Goal: Task Accomplishment & Management: Use online tool/utility

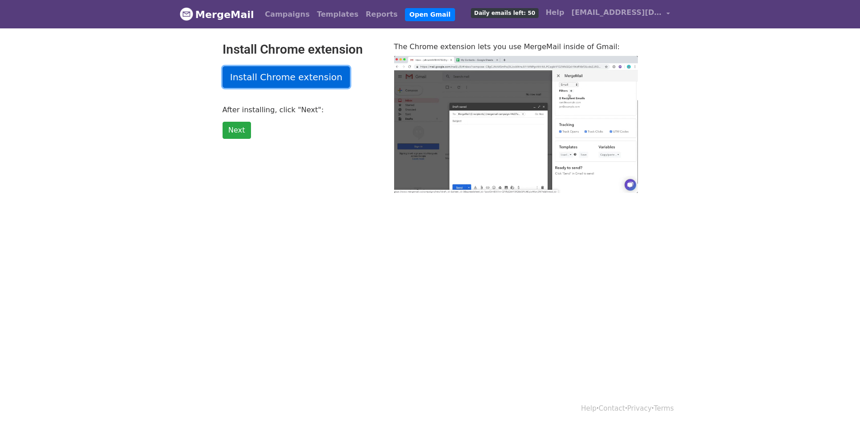
click at [319, 79] on link "Install Chrome extension" at bounding box center [286, 77] width 128 height 22
click at [295, 78] on link "Install Chrome extension" at bounding box center [286, 77] width 128 height 22
type input "55.6"
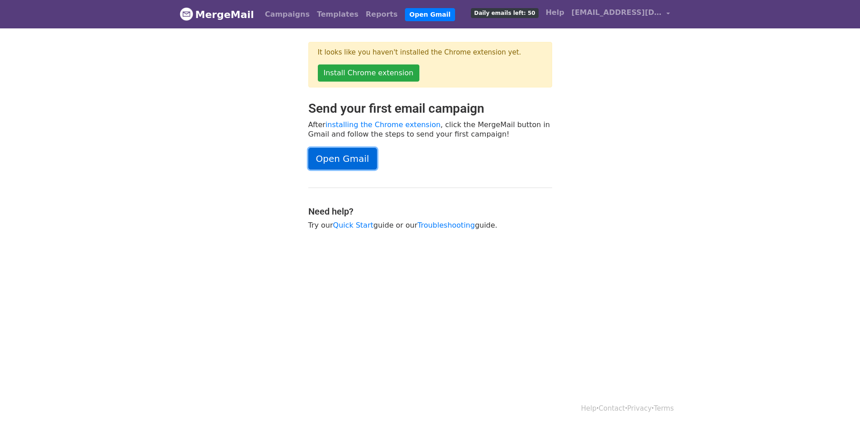
click at [330, 166] on link "Open Gmail" at bounding box center [342, 159] width 69 height 22
click at [366, 161] on link "Open Gmail" at bounding box center [342, 159] width 69 height 22
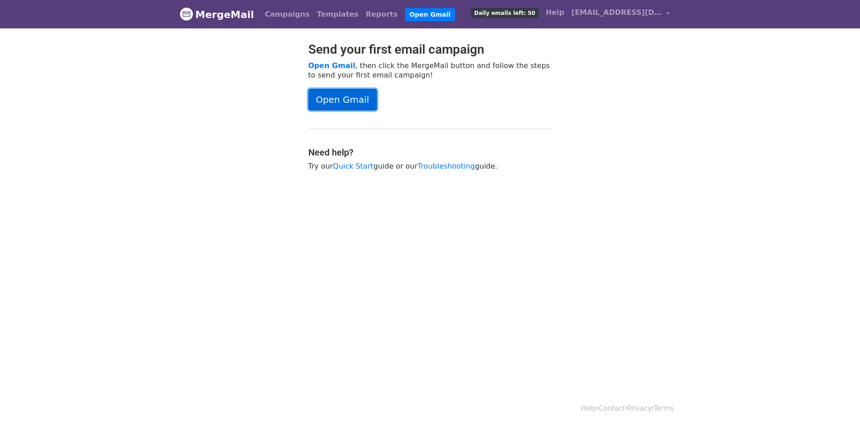
click at [358, 104] on link "Open Gmail" at bounding box center [342, 100] width 69 height 22
click at [343, 97] on link "Open Gmail" at bounding box center [342, 100] width 69 height 22
click at [352, 105] on link "Open Gmail" at bounding box center [342, 100] width 69 height 22
click at [657, 10] on span "[EMAIL_ADDRESS][DOMAIN_NAME]" at bounding box center [616, 12] width 90 height 11
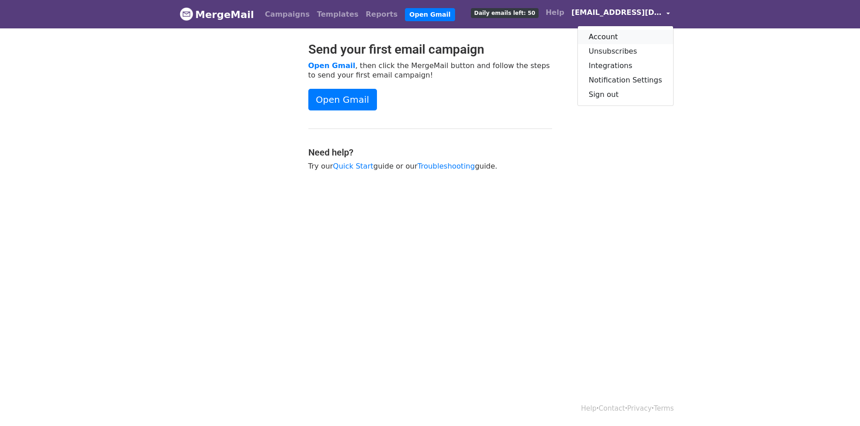
click at [613, 34] on link "Account" at bounding box center [625, 37] width 95 height 14
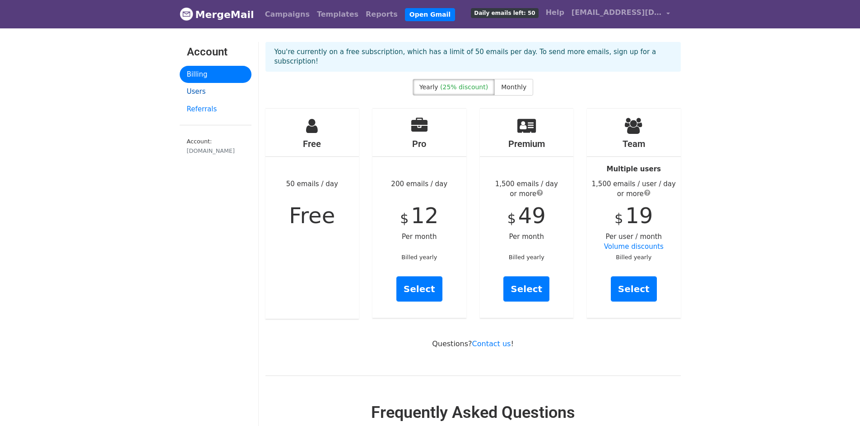
click at [202, 96] on link "Users" at bounding box center [216, 92] width 72 height 18
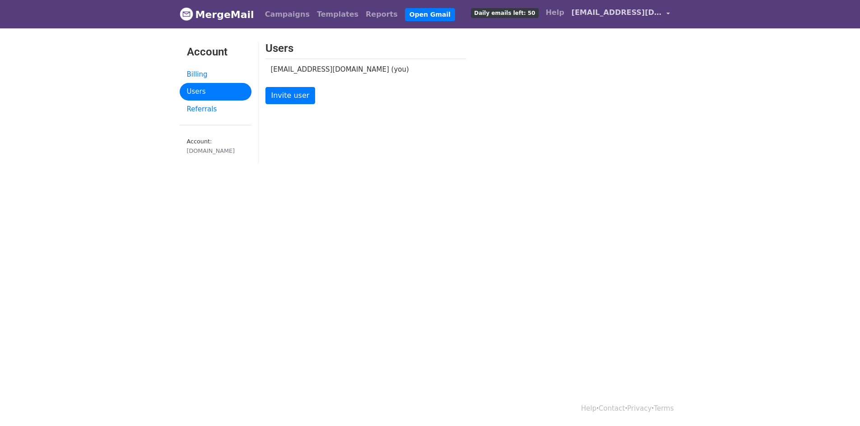
click at [620, 12] on span "[EMAIL_ADDRESS][DOMAIN_NAME]" at bounding box center [616, 12] width 90 height 11
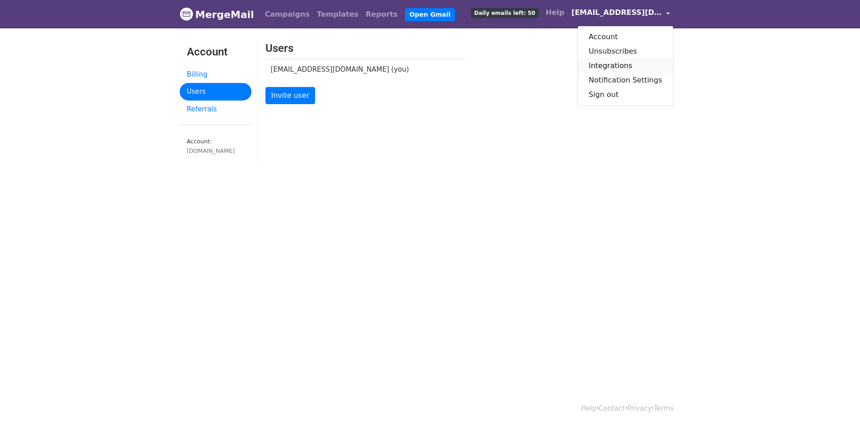
click at [610, 64] on link "Integrations" at bounding box center [625, 66] width 95 height 14
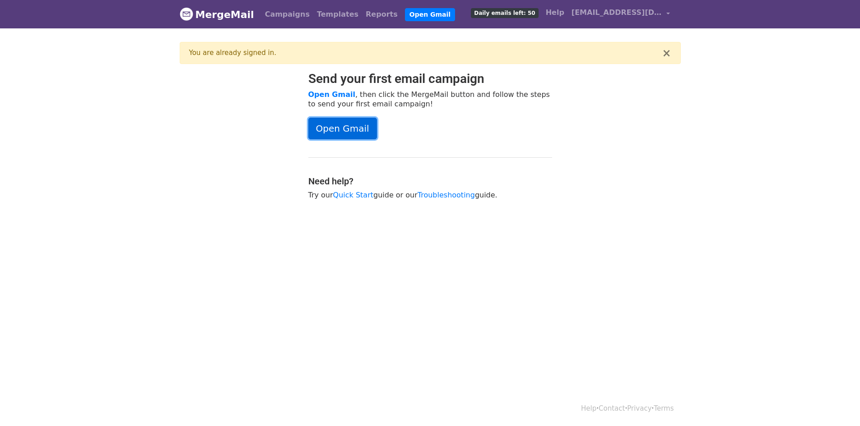
click at [356, 129] on link "Open Gmail" at bounding box center [342, 129] width 69 height 22
